Goal: Task Accomplishment & Management: Use online tool/utility

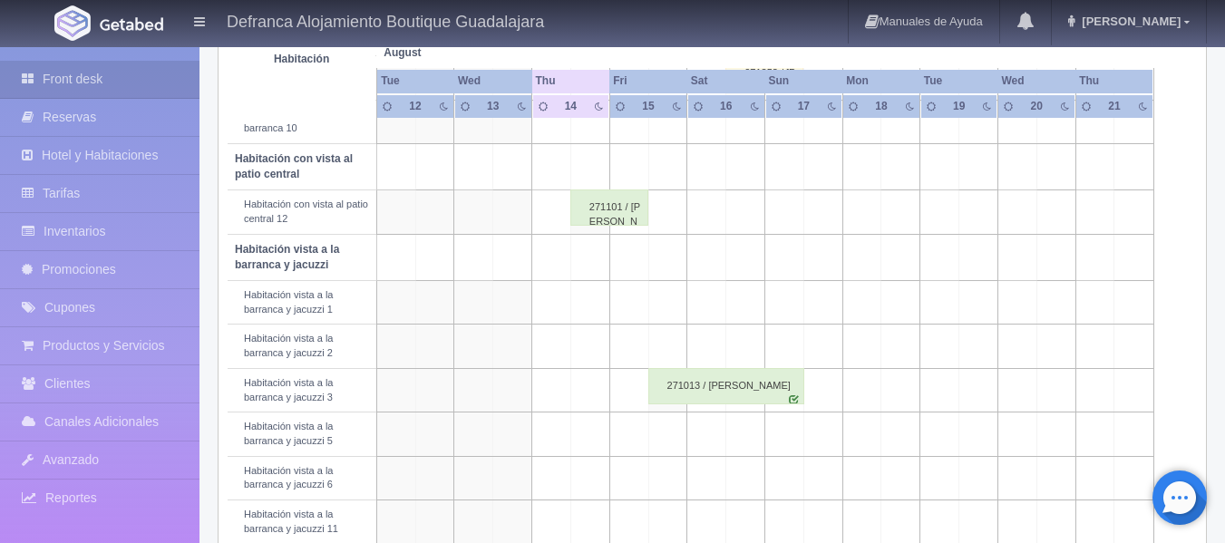
scroll to position [557, 0]
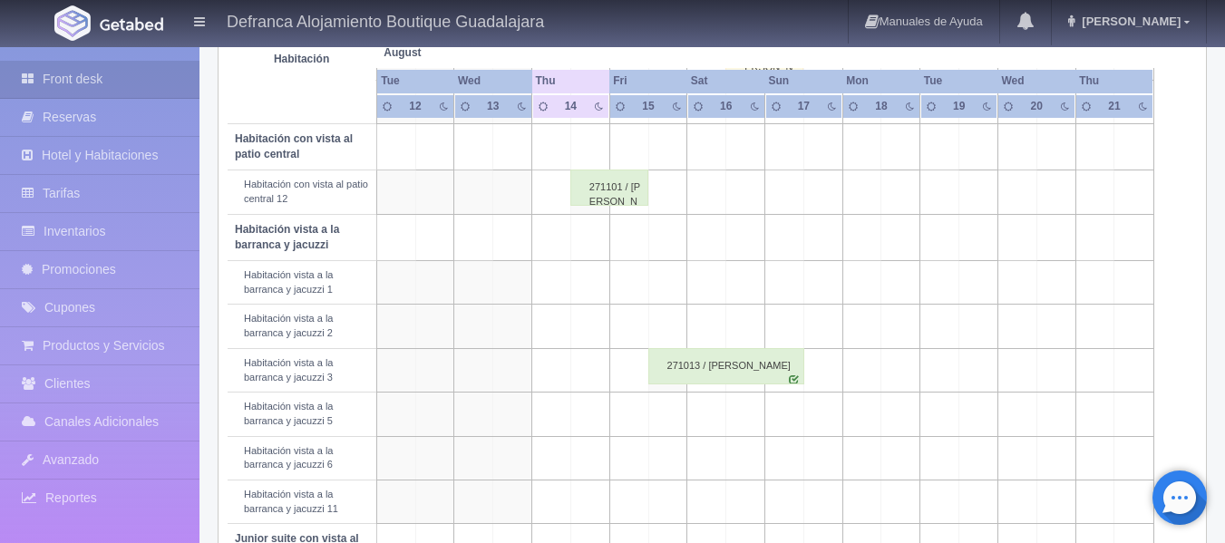
click at [598, 194] on div "271101 / [PERSON_NAME]" at bounding box center [609, 188] width 78 height 36
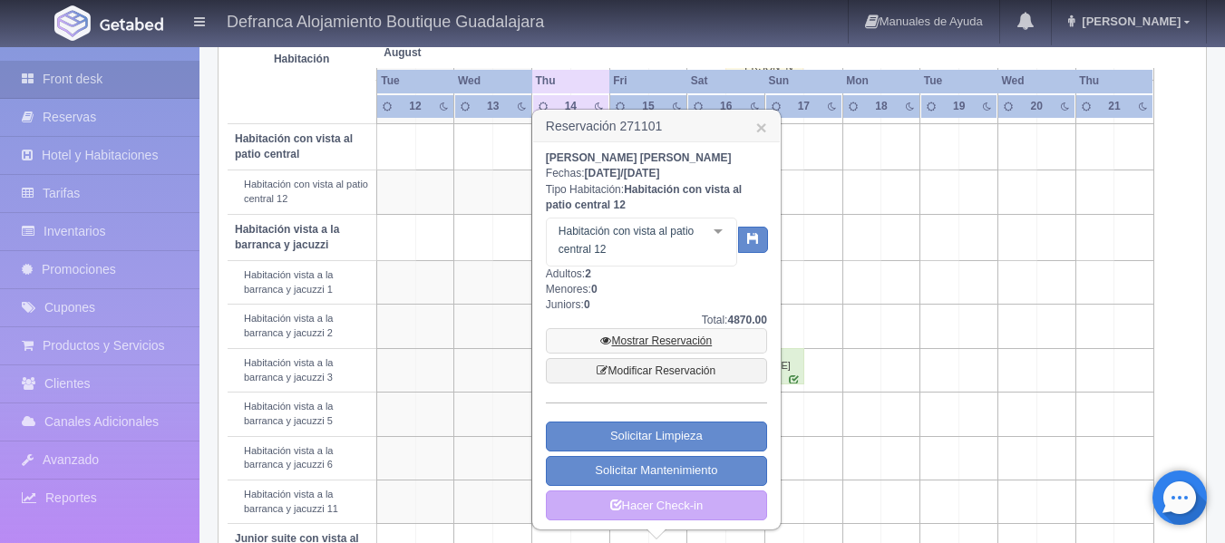
click at [648, 339] on link "Mostrar Reservación" at bounding box center [656, 340] width 221 height 25
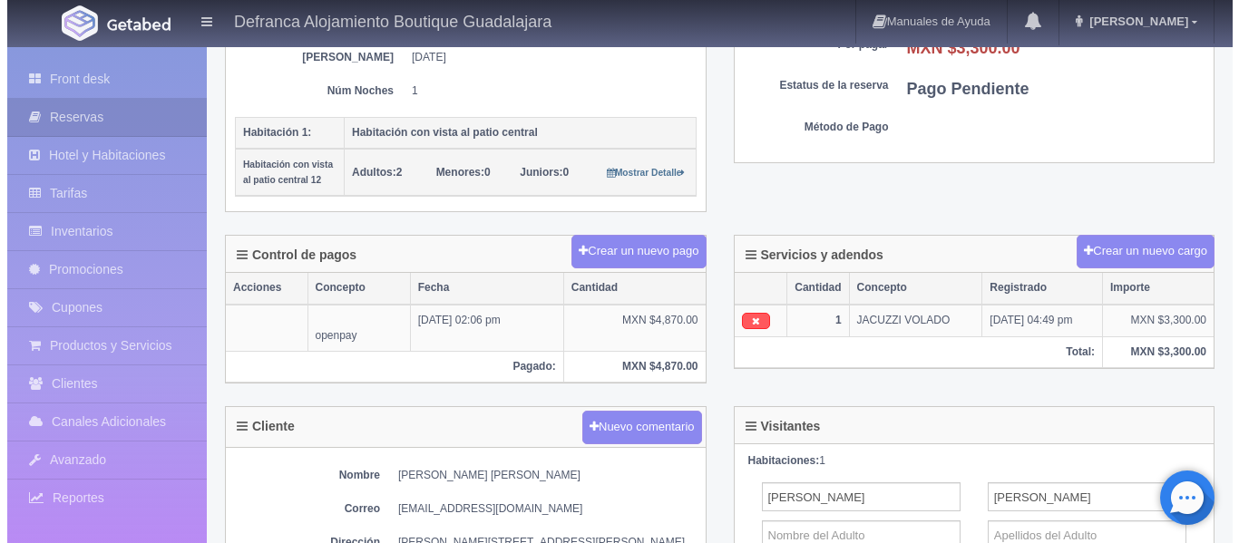
scroll to position [363, 0]
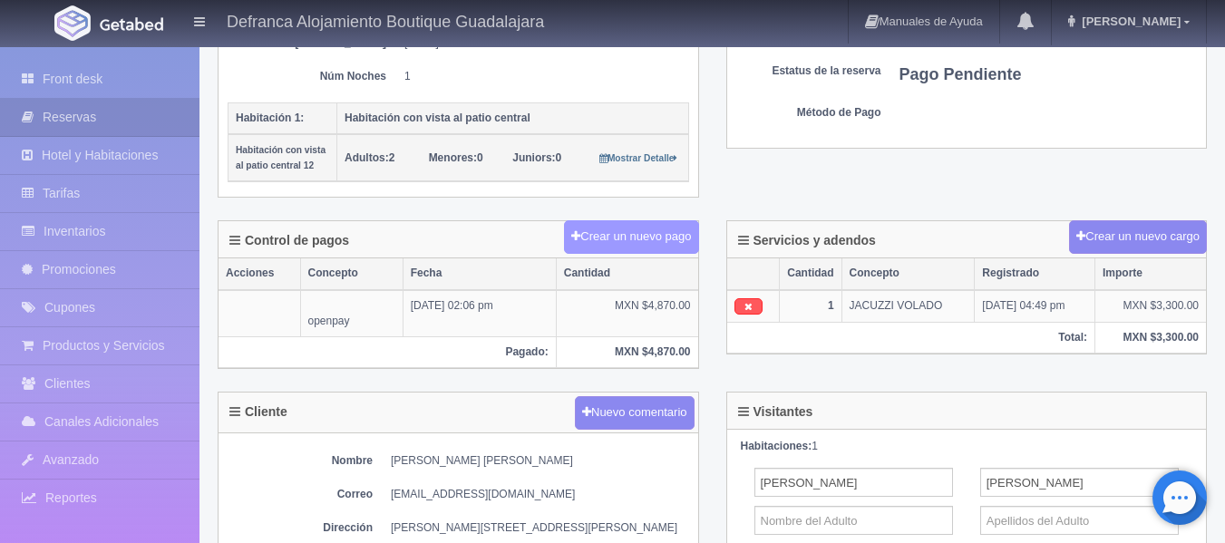
click at [606, 238] on button "Crear un nuevo pago" at bounding box center [631, 237] width 134 height 34
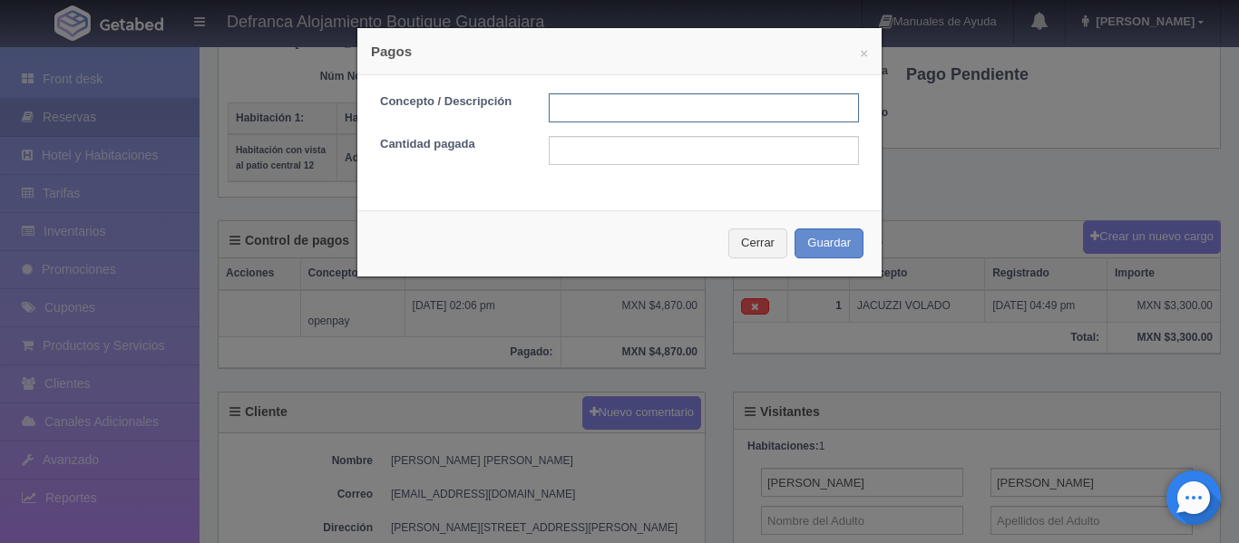
click at [604, 112] on input "text" at bounding box center [704, 107] width 310 height 29
type input "TARJETA DE CREDITO"
click at [656, 156] on input "text" at bounding box center [704, 150] width 310 height 29
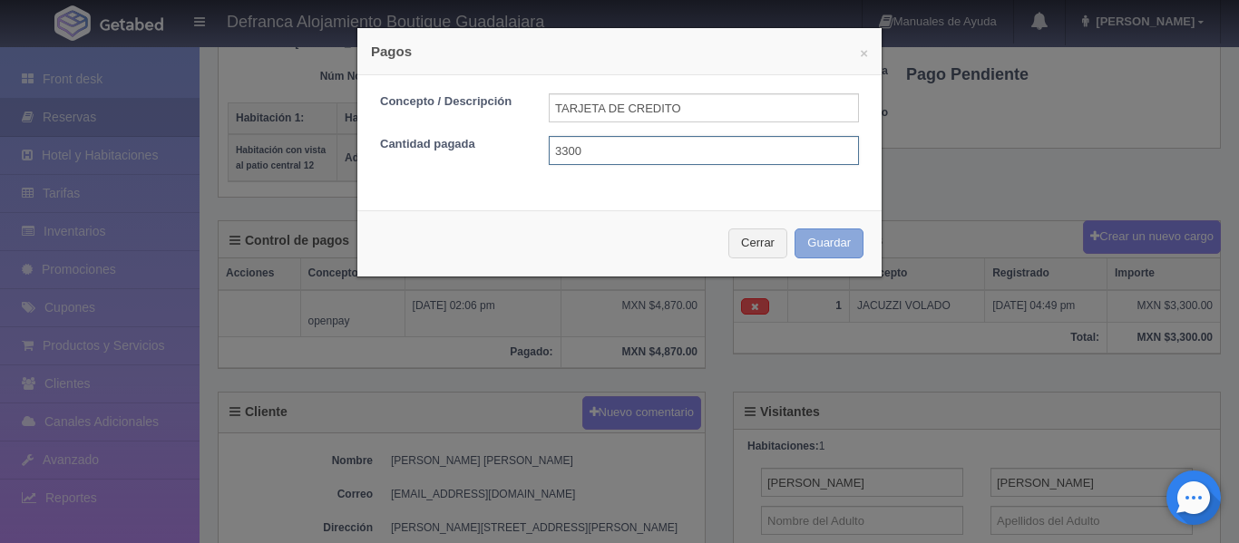
type input "3300"
click at [825, 244] on button "Guardar" at bounding box center [828, 243] width 69 height 30
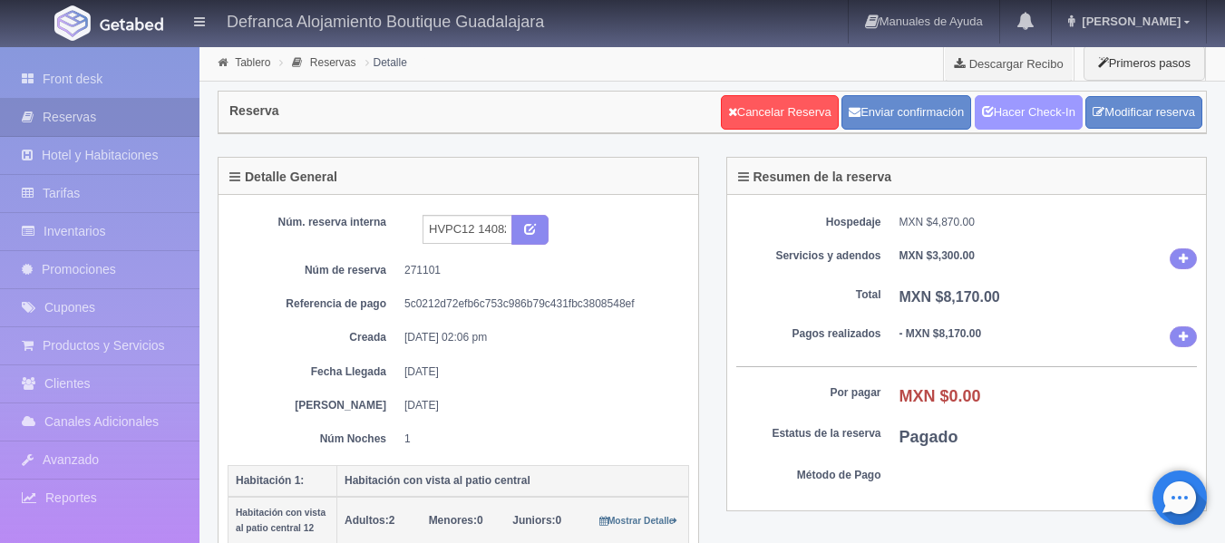
click at [1025, 114] on link "Hacer Check-In" at bounding box center [1029, 112] width 108 height 34
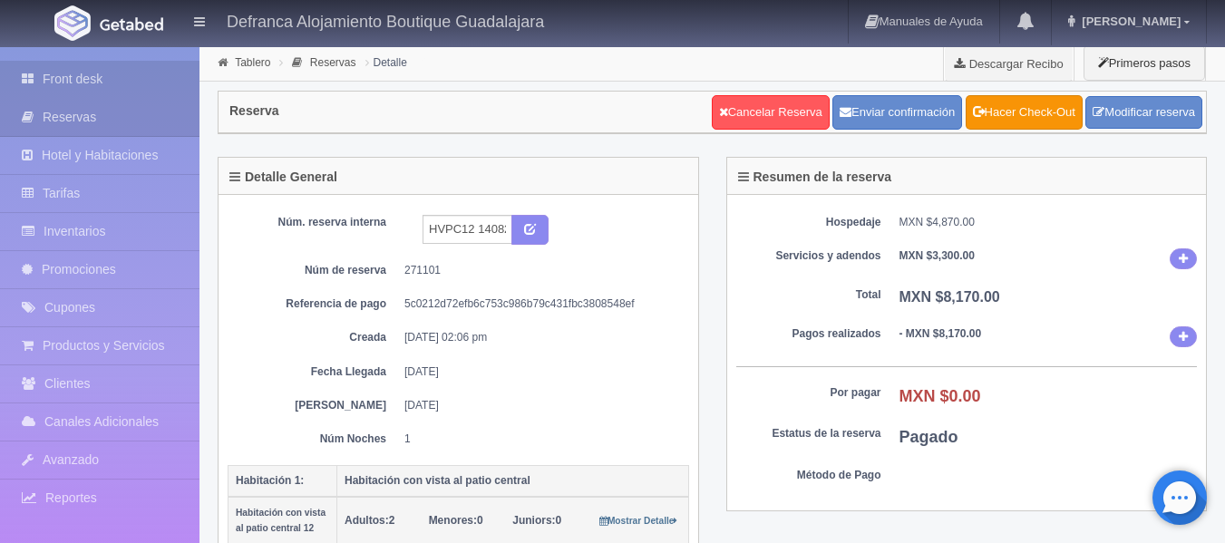
click at [81, 80] on link "Front desk" at bounding box center [99, 79] width 199 height 37
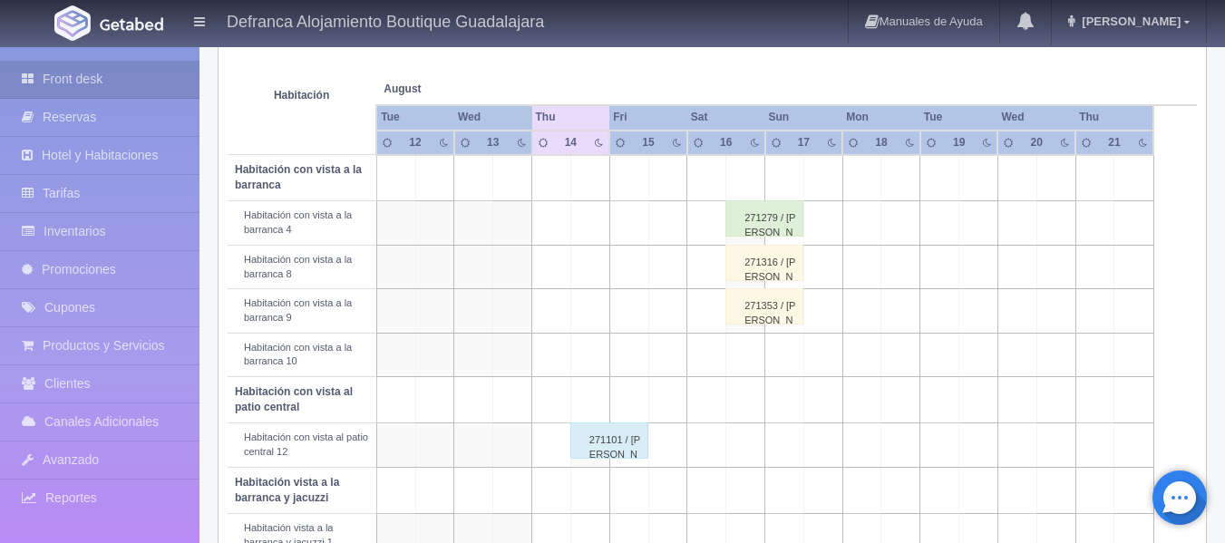
scroll to position [272, 0]
